Goal: Task Accomplishment & Management: Use online tool/utility

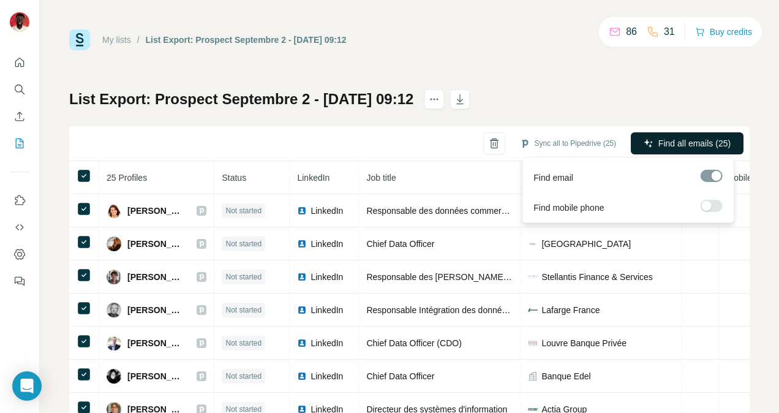
click at [667, 140] on span "Find all emails (25)" at bounding box center [694, 143] width 72 height 12
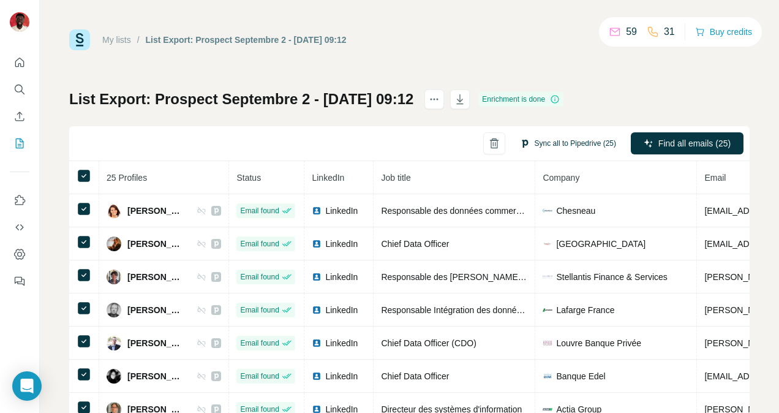
click at [554, 138] on button "Sync all to Pipedrive (25)" at bounding box center [567, 143] width 113 height 18
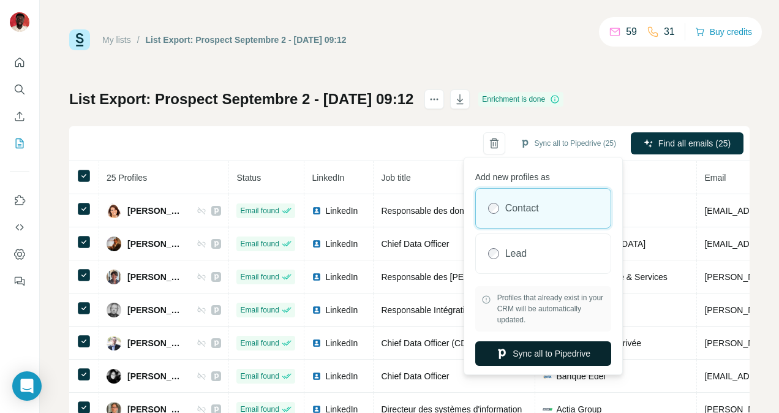
click at [525, 353] on button "Sync all to Pipedrive" at bounding box center [543, 353] width 136 height 24
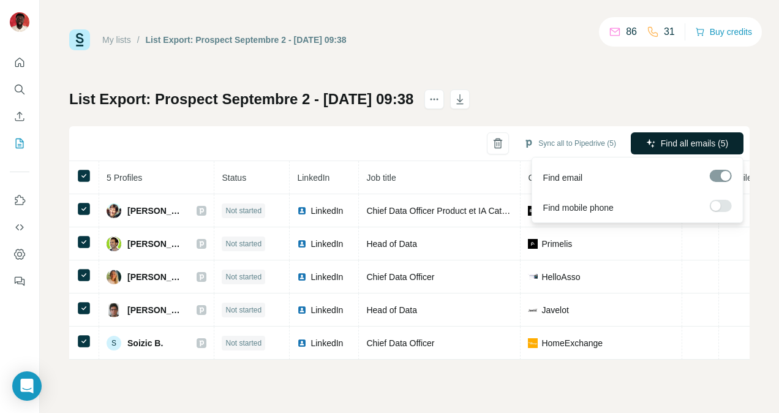
click at [671, 149] on span "Find all emails (5)" at bounding box center [694, 143] width 67 height 12
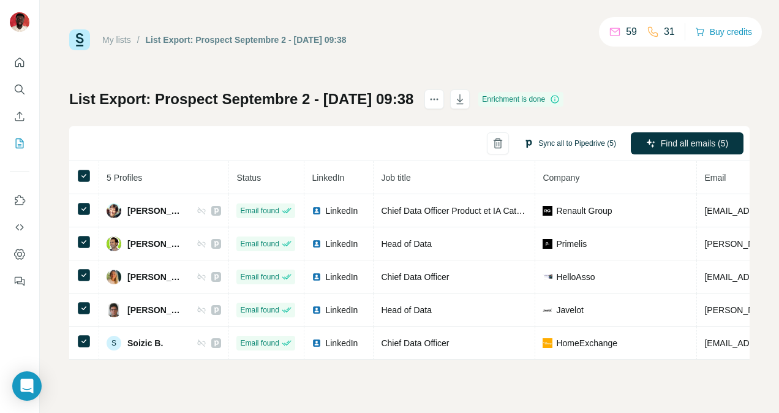
click at [563, 145] on button "Sync all to Pipedrive (5)" at bounding box center [570, 143] width 110 height 18
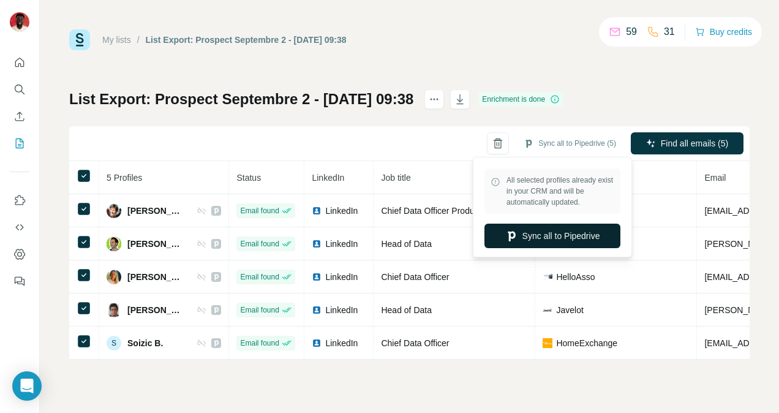
click at [549, 233] on button "Sync all to Pipedrive" at bounding box center [552, 235] width 136 height 24
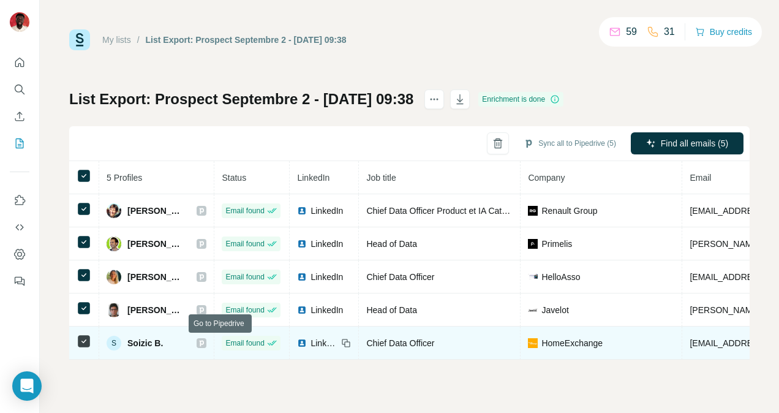
click at [205, 345] on icon at bounding box center [201, 343] width 7 height 10
